Goal: Task Accomplishment & Management: Complete application form

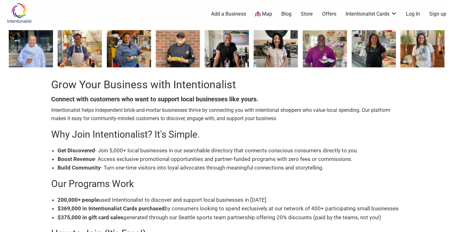
click at [230, 174] on div "Intentionalist helps independent brick-and-mortar businesses thrive by connecti…" at bounding box center [226, 204] width 351 height 197
